Goal: Information Seeking & Learning: Learn about a topic

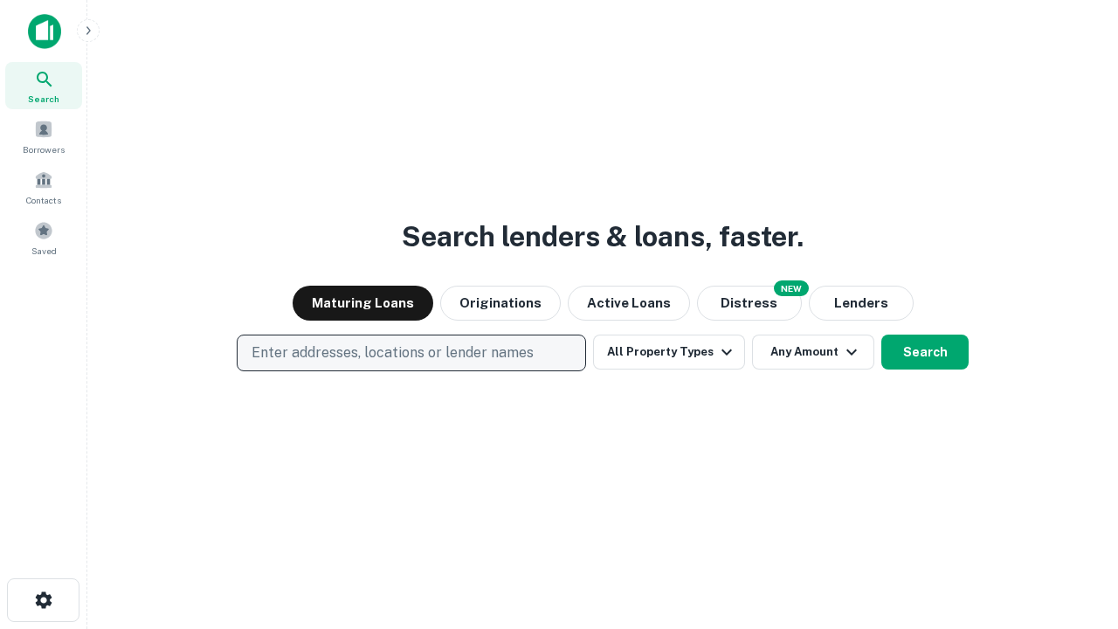
click at [411, 353] on p "Enter addresses, locations or lender names" at bounding box center [393, 352] width 282 height 21
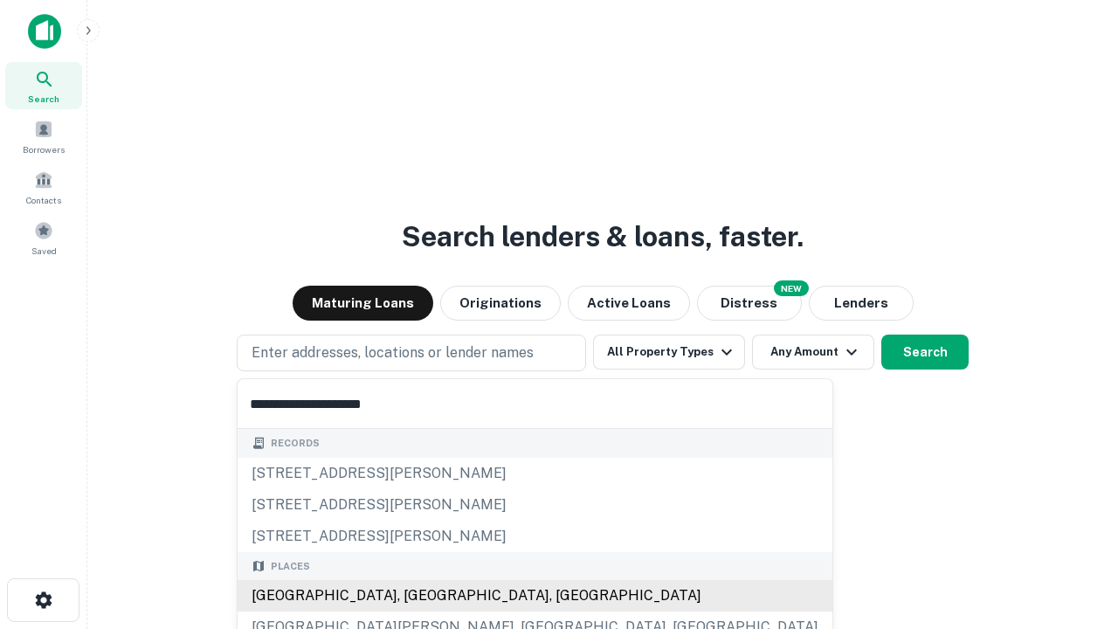
click at [418, 596] on div "[GEOGRAPHIC_DATA], [GEOGRAPHIC_DATA], [GEOGRAPHIC_DATA]" at bounding box center [535, 595] width 595 height 31
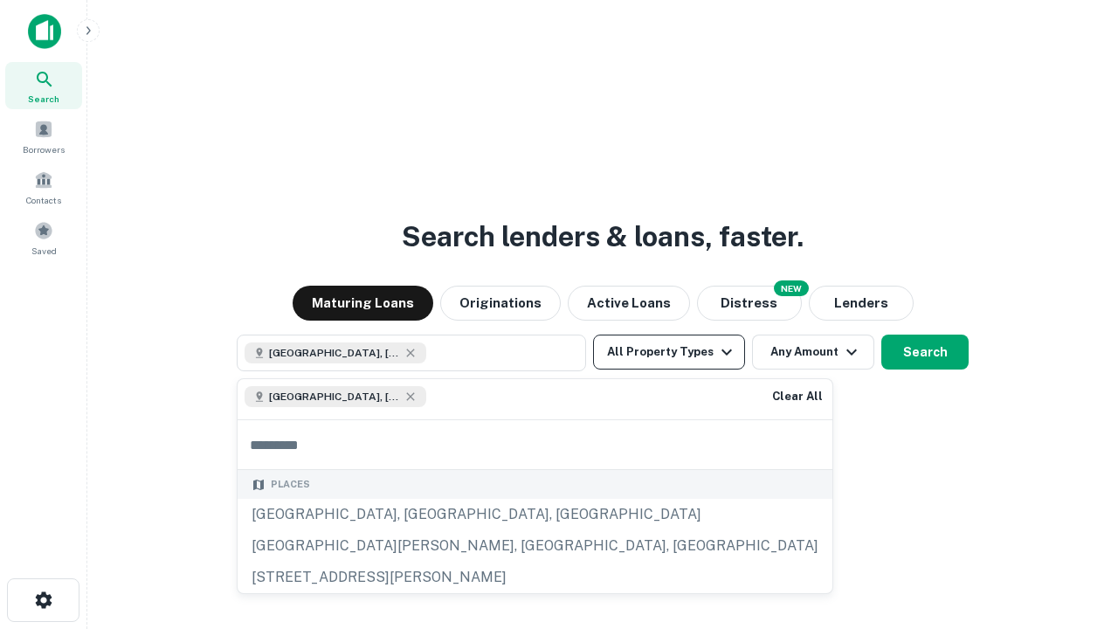
click at [669, 352] on button "All Property Types" at bounding box center [669, 352] width 152 height 35
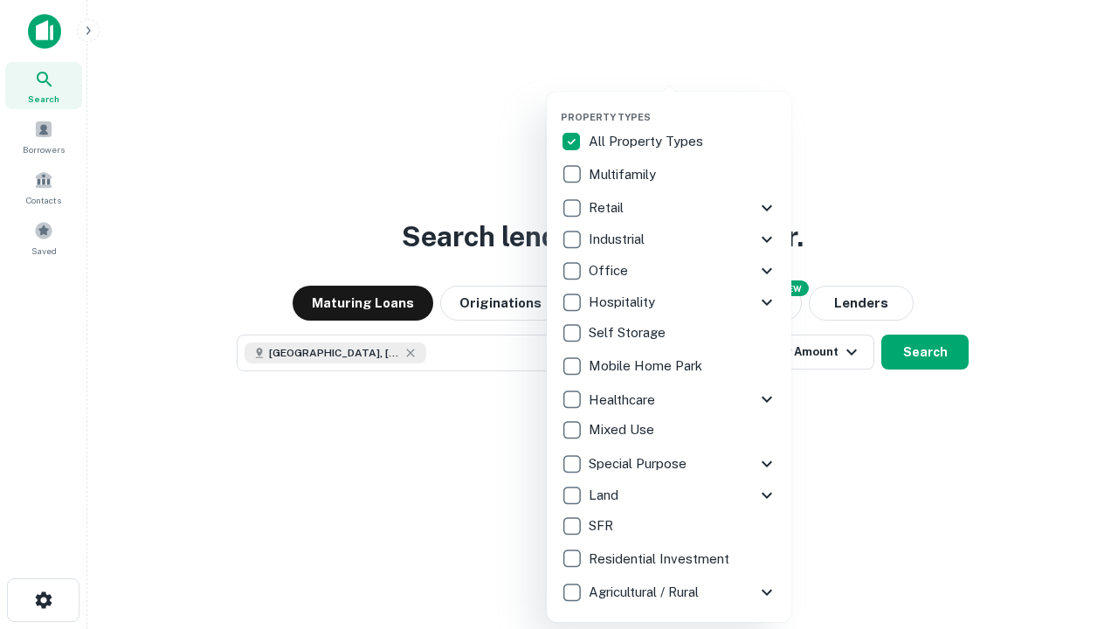
click at [683, 106] on button "button" at bounding box center [683, 106] width 245 height 1
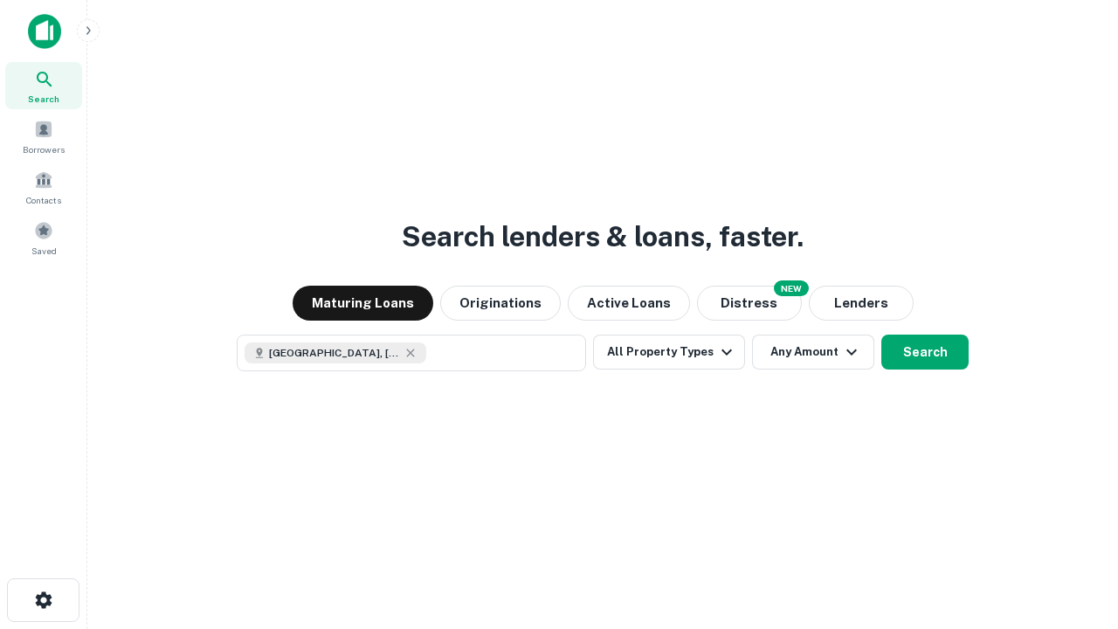
scroll to position [28, 0]
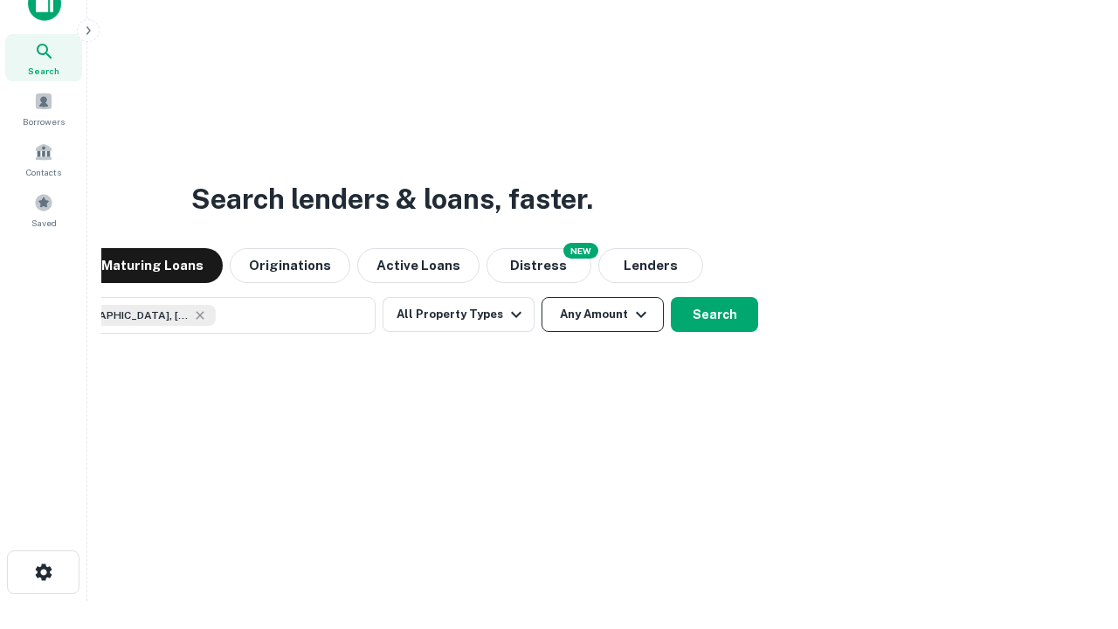
click at [542, 297] on button "Any Amount" at bounding box center [603, 314] width 122 height 35
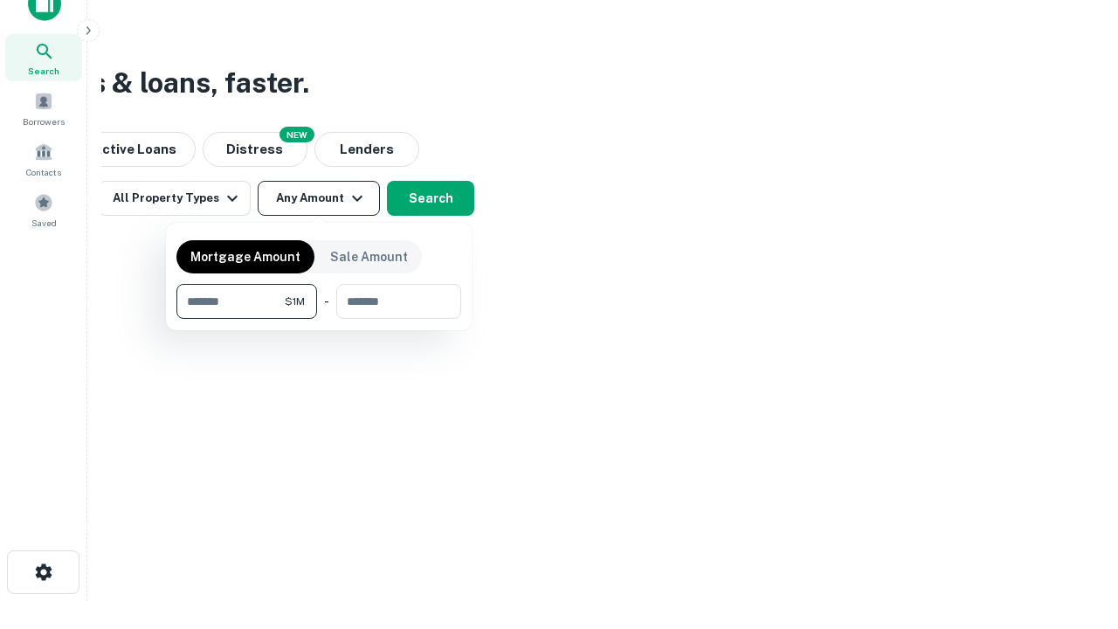
type input "*******"
click at [319, 319] on button "button" at bounding box center [318, 319] width 285 height 1
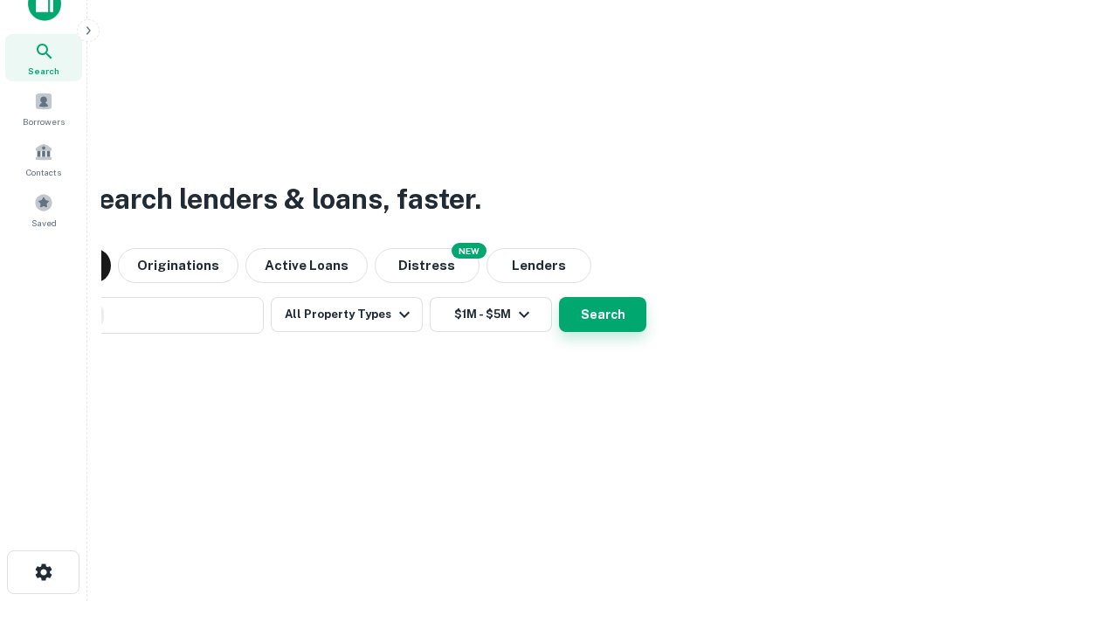
click at [559, 297] on button "Search" at bounding box center [602, 314] width 87 height 35
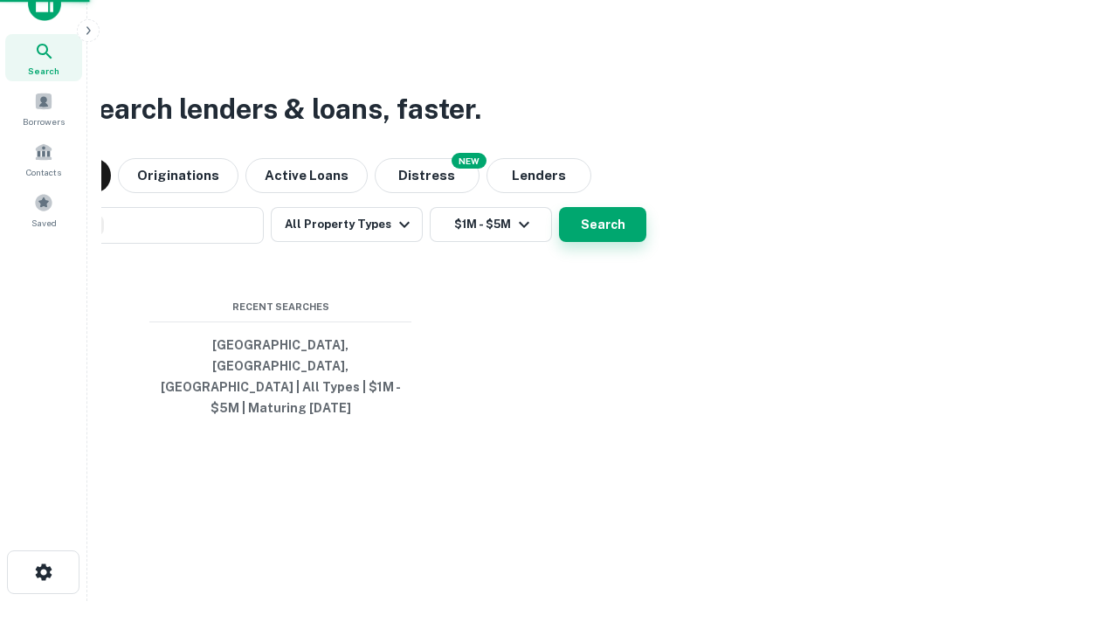
scroll to position [57, 494]
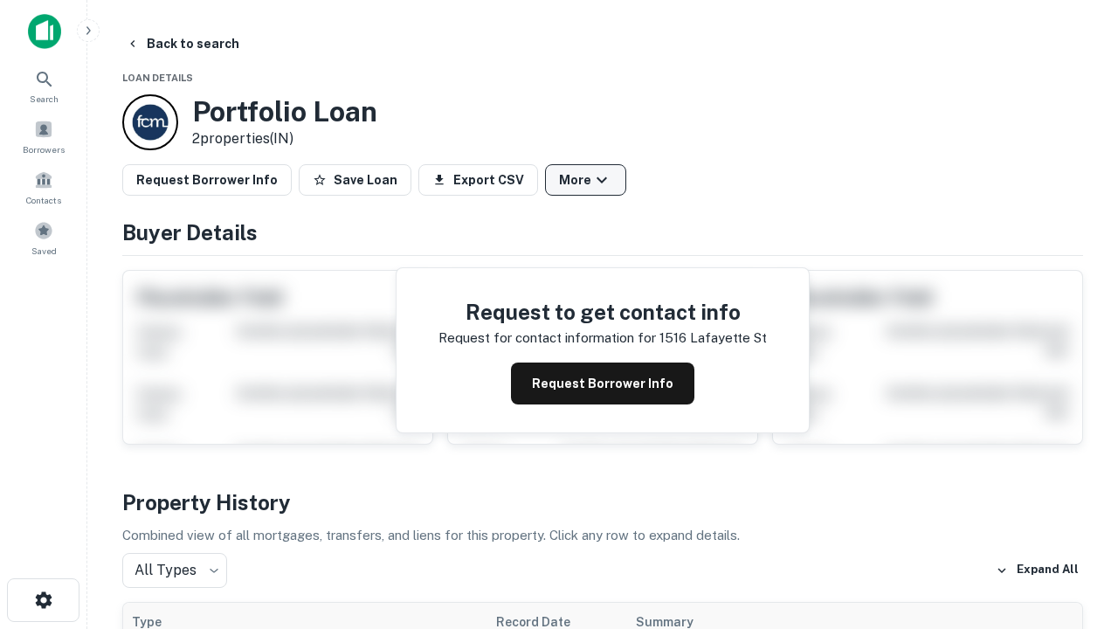
click at [585, 180] on button "More" at bounding box center [585, 179] width 81 height 31
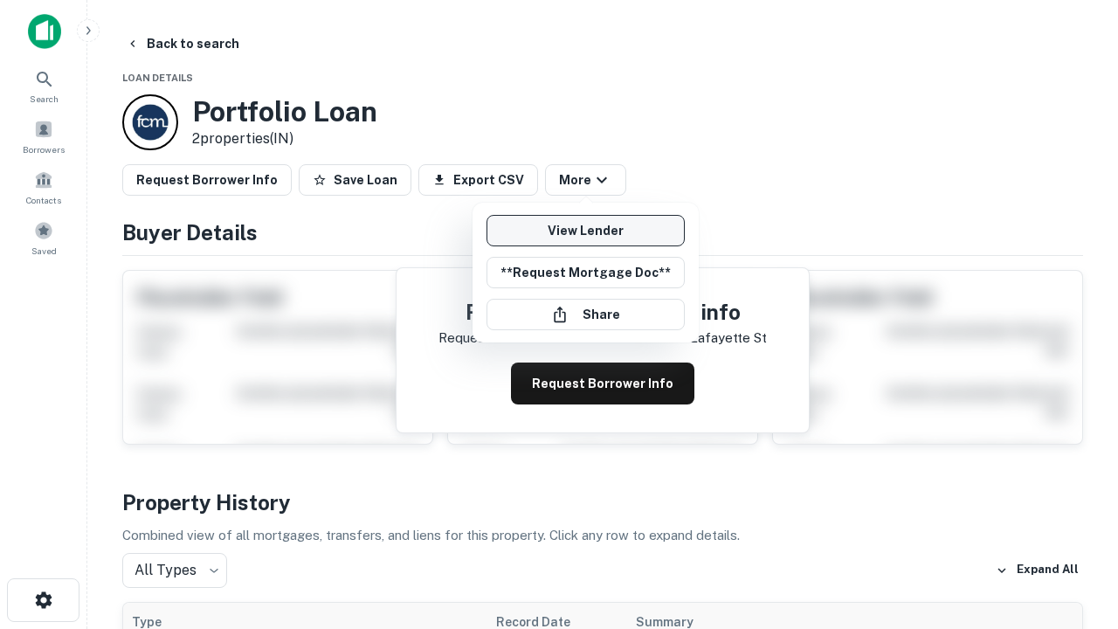
click at [585, 231] on link "View Lender" at bounding box center [586, 230] width 198 height 31
